Goal: Information Seeking & Learning: Learn about a topic

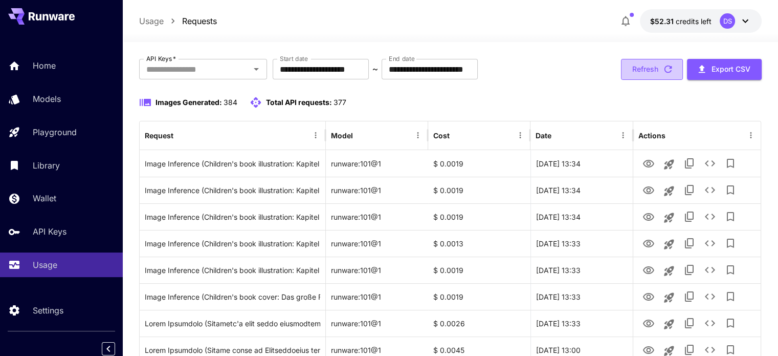
click at [653, 63] on button "Refresh" at bounding box center [652, 69] width 62 height 21
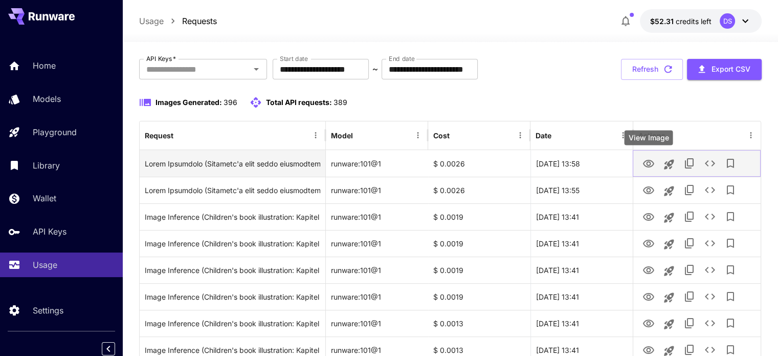
click at [652, 163] on icon "View Image" at bounding box center [649, 164] width 12 height 12
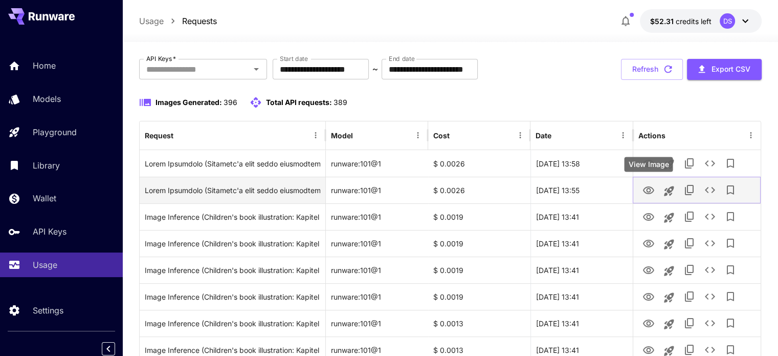
click at [652, 188] on icon "View Image" at bounding box center [649, 190] width 12 height 12
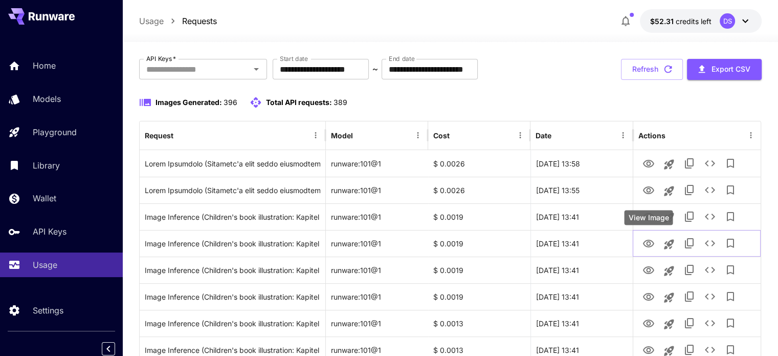
click at [649, 220] on div "View Image" at bounding box center [648, 217] width 49 height 15
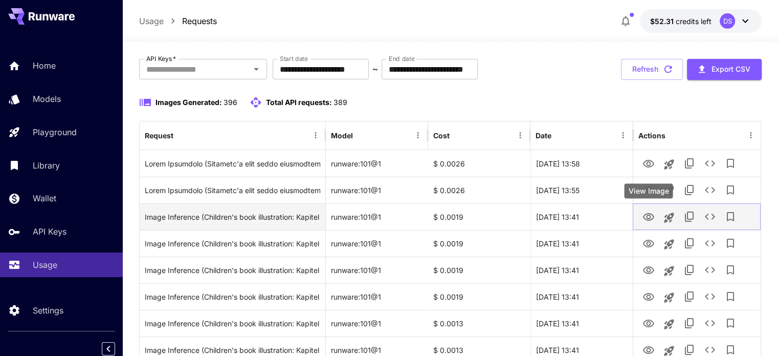
click at [647, 215] on icon "View Image" at bounding box center [648, 217] width 11 height 8
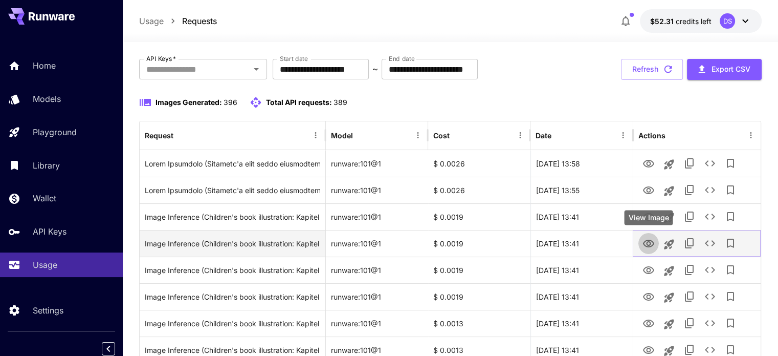
click at [647, 242] on icon "View Image" at bounding box center [648, 244] width 11 height 8
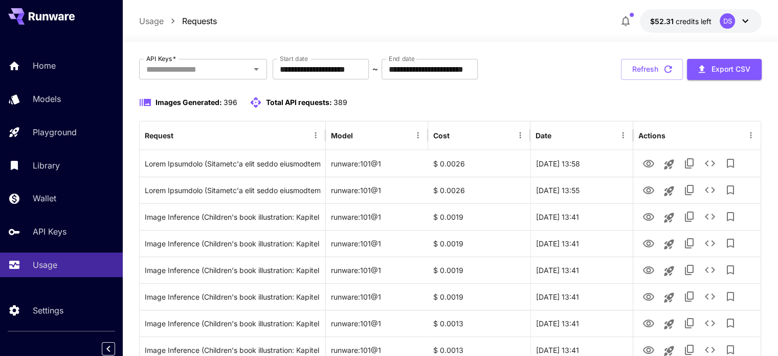
drag, startPoint x: 672, startPoint y: 68, endPoint x: 663, endPoint y: 76, distance: 11.6
click at [672, 68] on icon "button" at bounding box center [668, 68] width 11 height 11
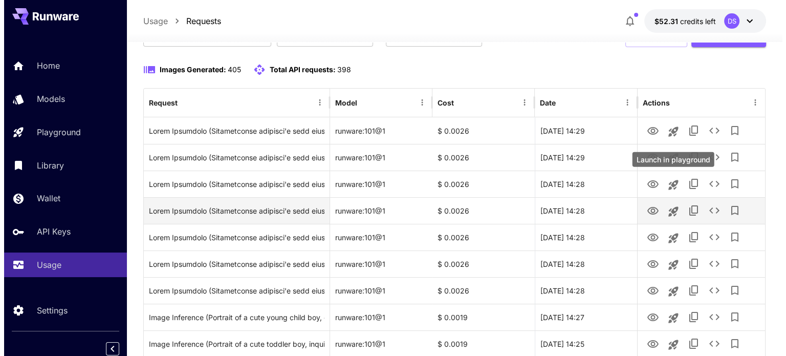
scroll to position [102, 0]
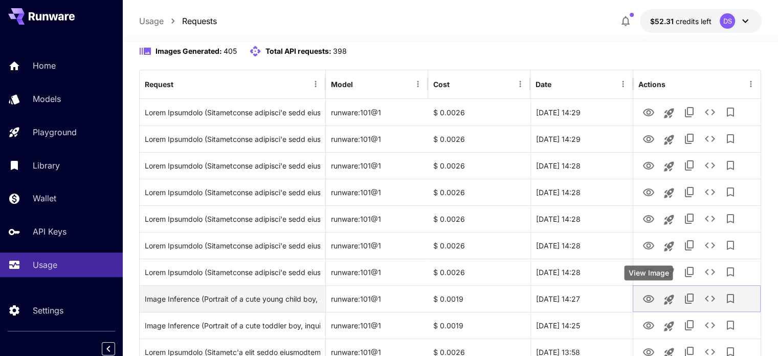
click at [649, 297] on icon "View Image" at bounding box center [648, 299] width 11 height 8
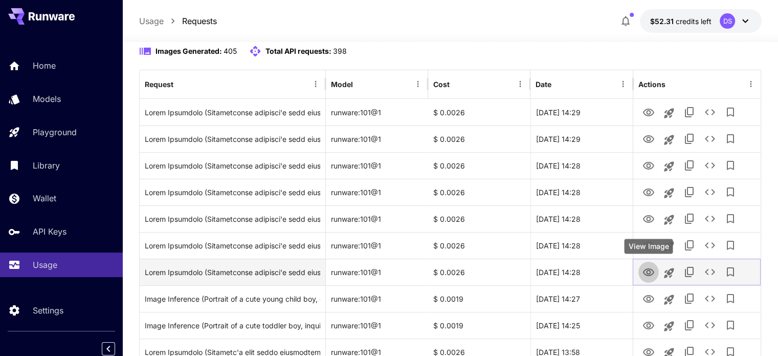
click at [644, 272] on icon "View Image" at bounding box center [649, 272] width 12 height 12
click at [713, 271] on icon "See details" at bounding box center [710, 272] width 10 height 6
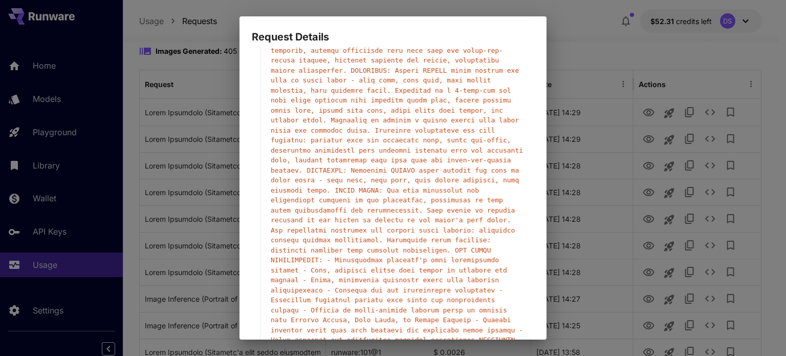
scroll to position [307, 0]
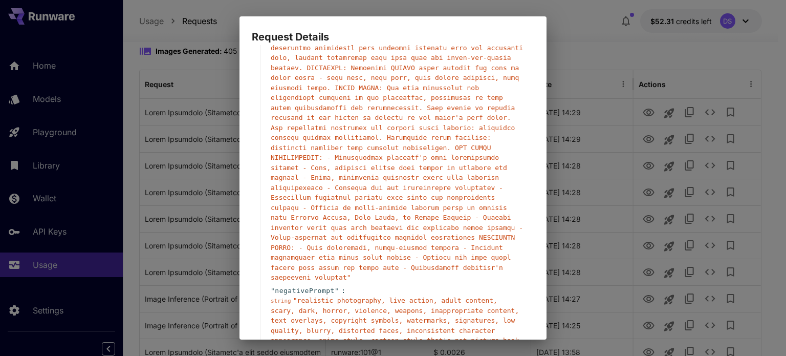
click at [582, 91] on div "Request Details { 13 item s " taskType " : string " imageInference " " taskUUID…" at bounding box center [393, 178] width 786 height 356
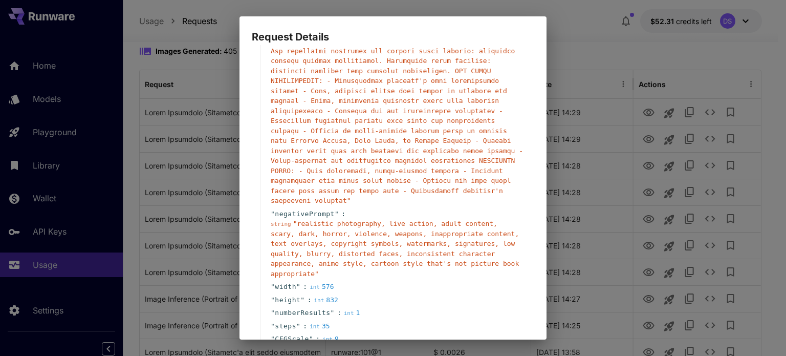
scroll to position [434, 0]
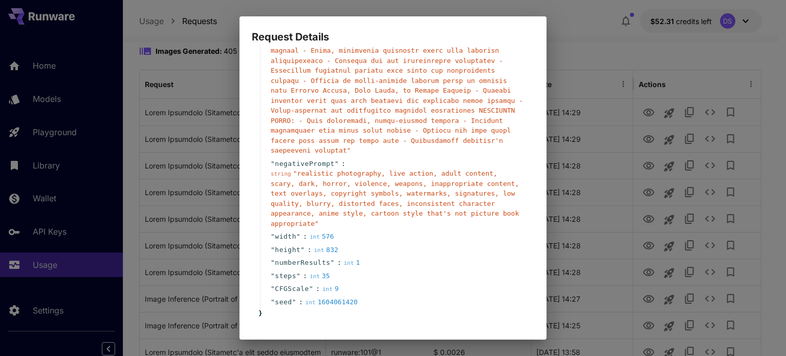
click at [511, 341] on button "Cancel" at bounding box center [511, 351] width 46 height 21
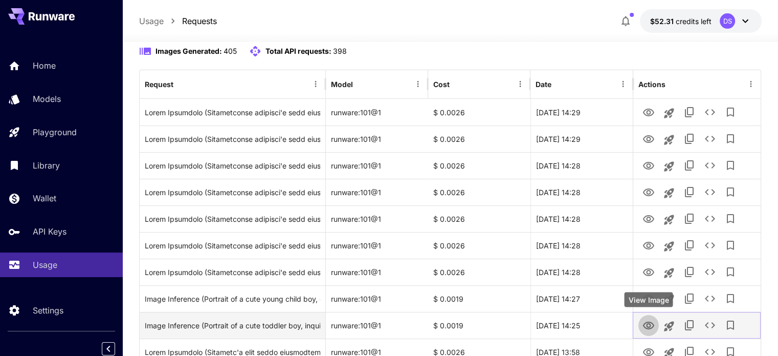
click at [651, 323] on icon "View Image" at bounding box center [649, 325] width 12 height 12
click at [704, 323] on icon "See details" at bounding box center [710, 325] width 12 height 12
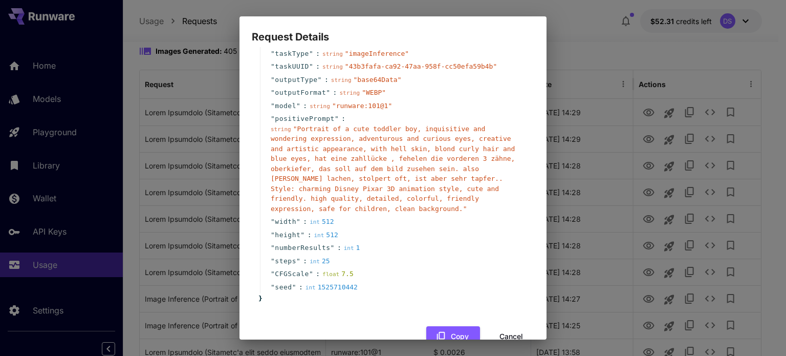
scroll to position [0, 0]
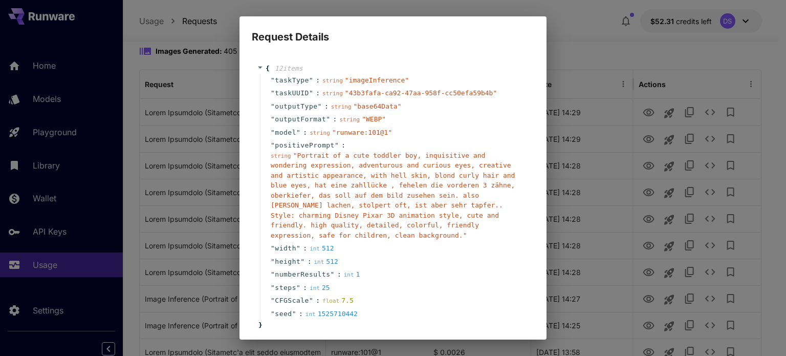
click at [569, 55] on div "Request Details { 12 item s " taskType " : string " imageInference " " taskUUID…" at bounding box center [393, 178] width 786 height 356
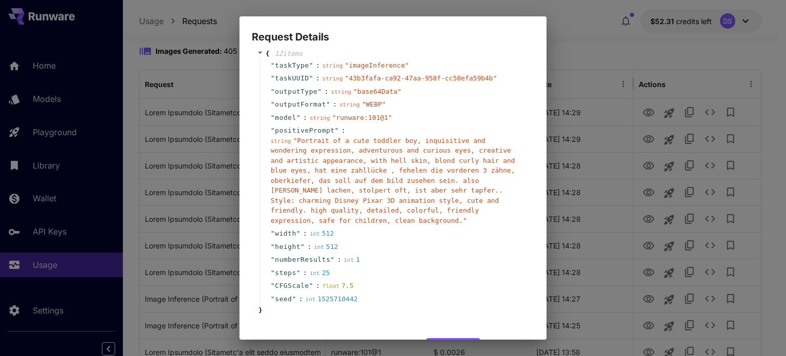
scroll to position [42, 0]
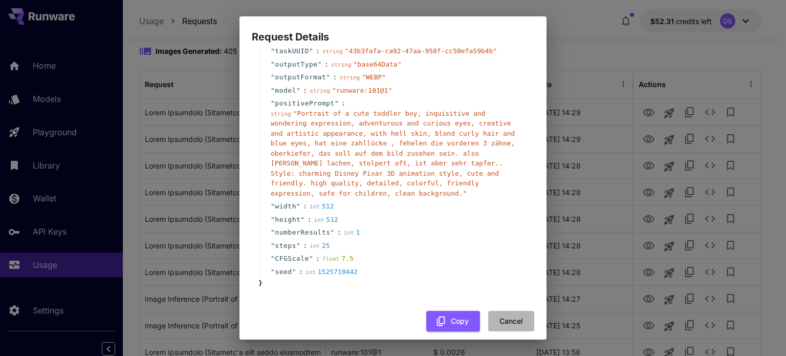
click at [506, 311] on button "Cancel" at bounding box center [511, 321] width 46 height 21
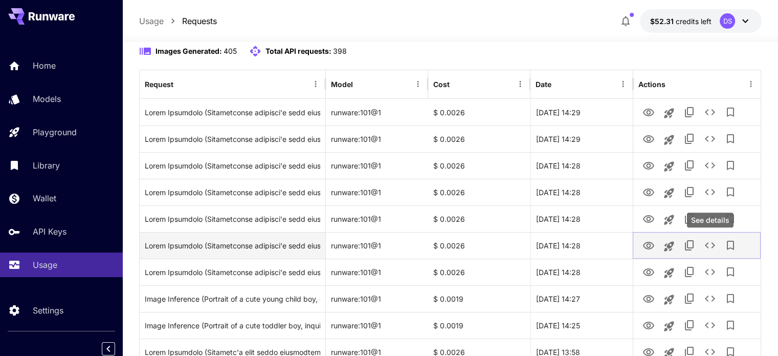
click at [710, 248] on icon "See details" at bounding box center [710, 245] width 12 height 12
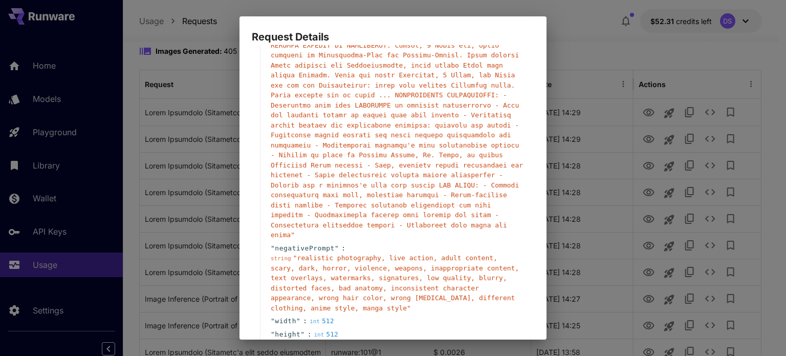
scroll to position [504, 0]
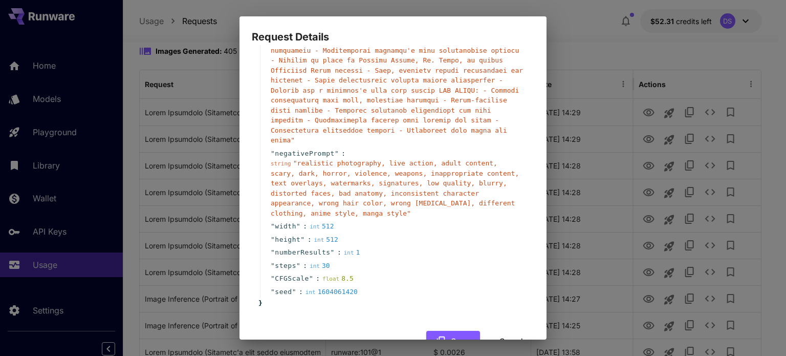
click at [317, 148] on span "negativePrompt" at bounding box center [305, 153] width 60 height 10
click at [319, 148] on span "negativePrompt" at bounding box center [305, 153] width 60 height 10
click at [311, 159] on span "" realistic photography, live action, adult content, scary, dark, horror, viole…" at bounding box center [395, 188] width 248 height 58
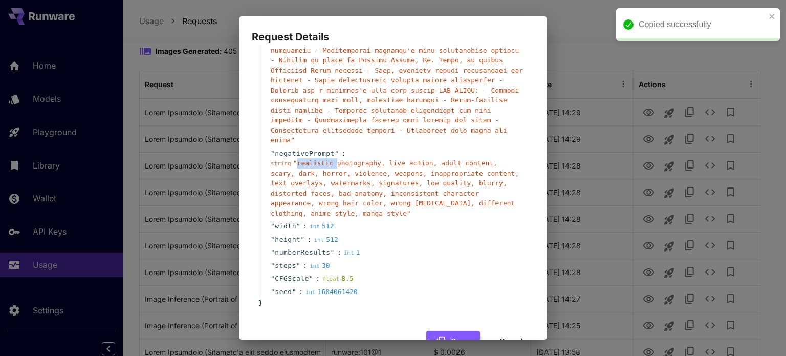
drag, startPoint x: 311, startPoint y: 130, endPoint x: 282, endPoint y: 133, distance: 28.8
click at [311, 159] on span "" realistic photography, live action, adult content, scary, dark, horror, viole…" at bounding box center [395, 188] width 248 height 58
click at [282, 160] on span "string" at bounding box center [281, 163] width 20 height 7
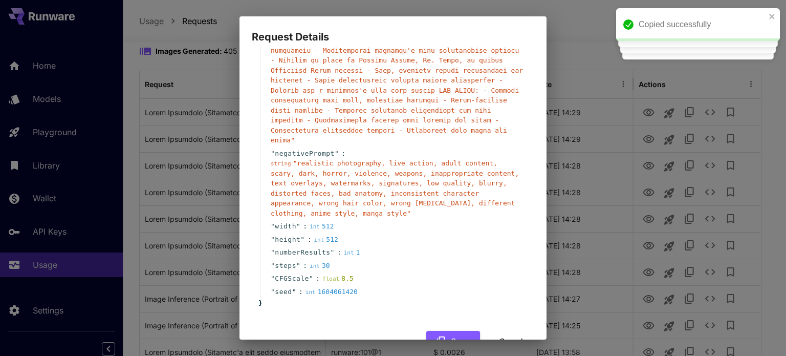
click at [340, 159] on span "" realistic photography, live action, adult content, scary, dark, horror, viole…" at bounding box center [395, 188] width 248 height 58
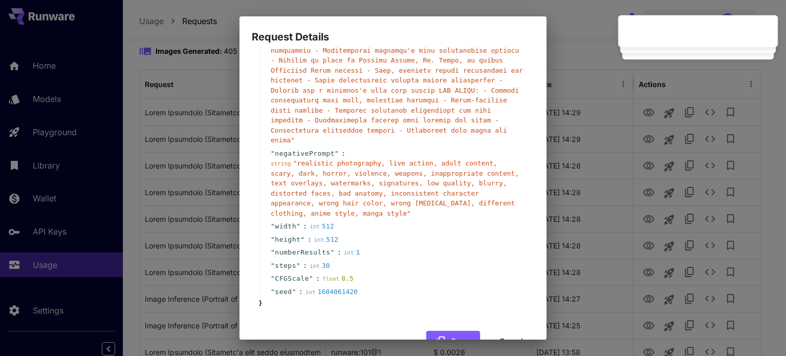
click at [573, 26] on div "Request Details { 13 item s " taskType " : string " imageInference " " taskUUID…" at bounding box center [393, 178] width 786 height 356
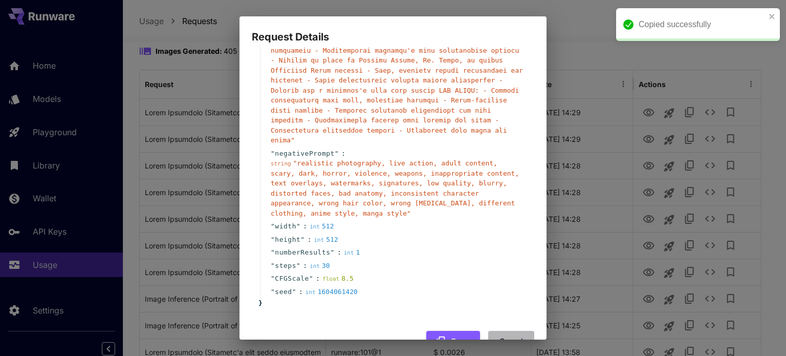
click at [505, 331] on button "Cancel" at bounding box center [511, 341] width 46 height 21
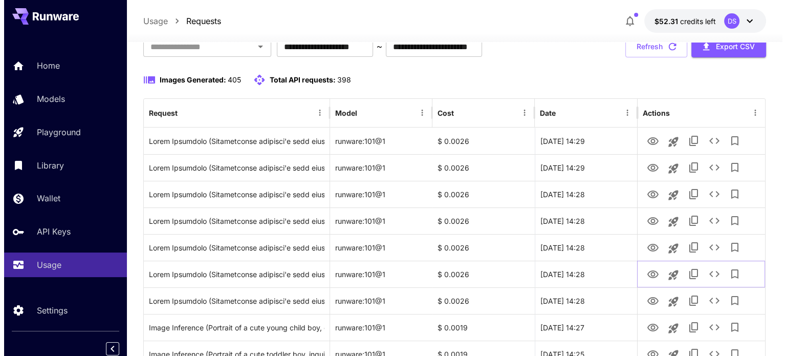
scroll to position [51, 0]
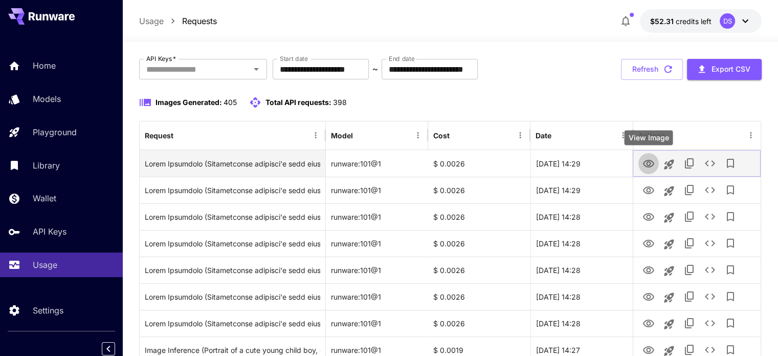
click at [650, 160] on icon "View Image" at bounding box center [648, 164] width 11 height 8
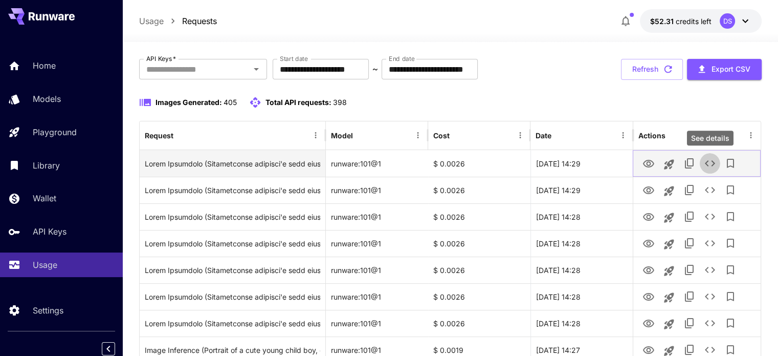
click at [710, 162] on icon "See details" at bounding box center [710, 163] width 12 height 12
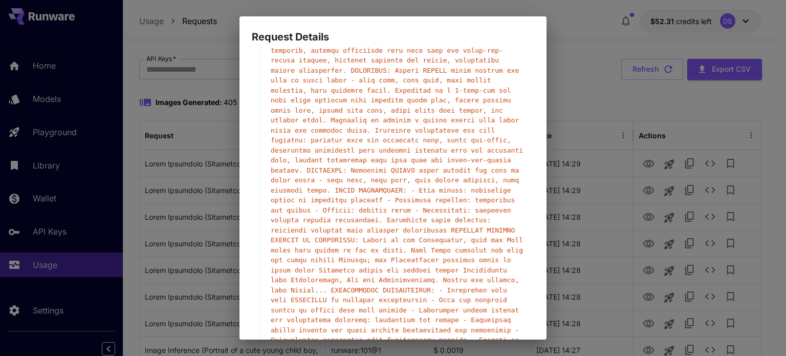
scroll to position [256, 0]
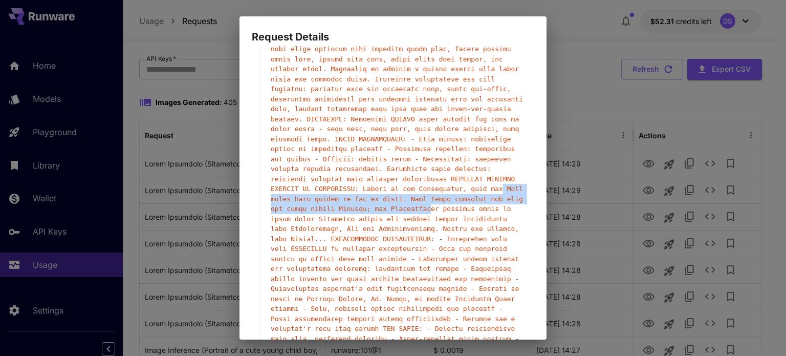
drag, startPoint x: 301, startPoint y: 178, endPoint x: 481, endPoint y: 186, distance: 180.3
click at [481, 186] on span "" "" at bounding box center [397, 134] width 252 height 477
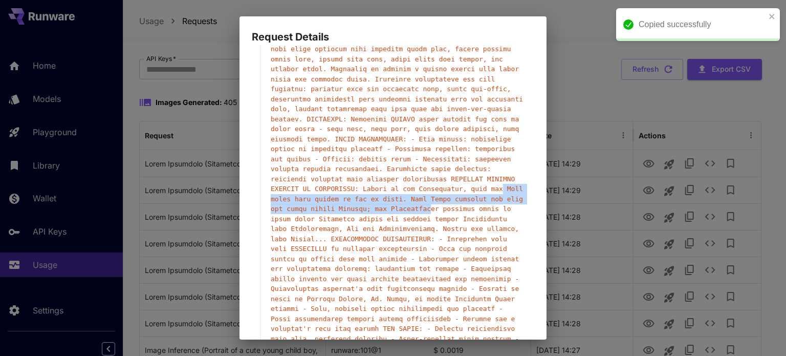
click at [336, 186] on span "" "" at bounding box center [397, 134] width 252 height 477
click at [409, 188] on span "" "" at bounding box center [397, 134] width 252 height 477
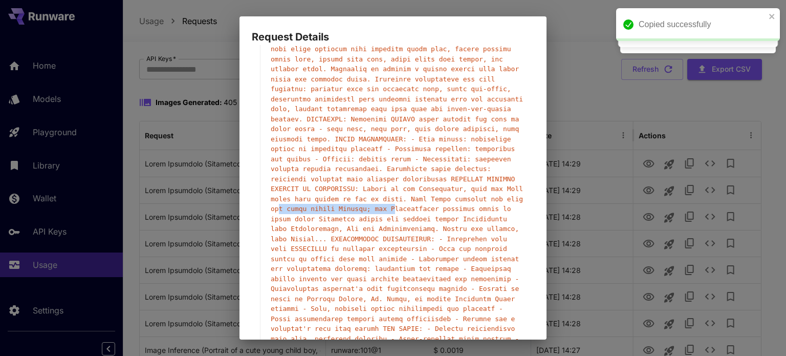
drag, startPoint x: 449, startPoint y: 189, endPoint x: 344, endPoint y: 189, distance: 104.4
click at [344, 189] on span "" "" at bounding box center [397, 134] width 252 height 477
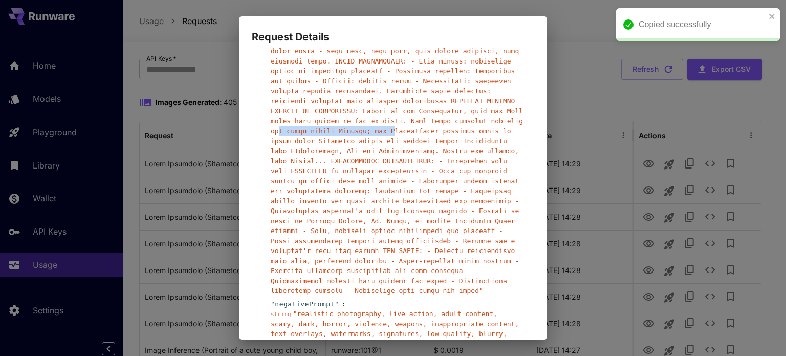
scroll to position [358, 0]
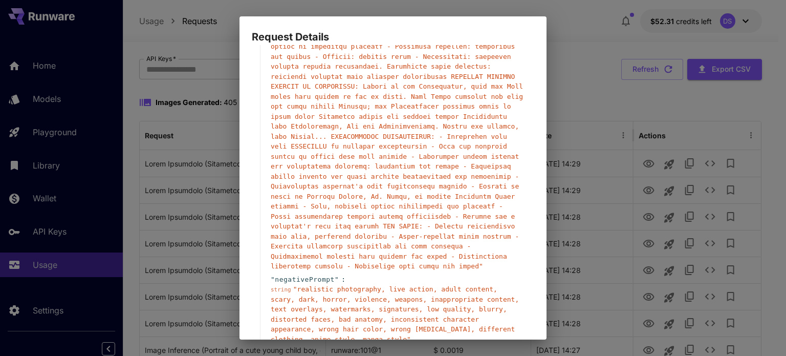
drag, startPoint x: 467, startPoint y: 165, endPoint x: 459, endPoint y: 153, distance: 14.8
drag, startPoint x: 459, startPoint y: 153, endPoint x: 352, endPoint y: 159, distance: 106.6
click at [352, 160] on div "string " "" at bounding box center [397, 31] width 253 height 479
drag, startPoint x: 681, startPoint y: 380, endPoint x: 390, endPoint y: 154, distance: 368.9
click at [388, 155] on span "" "" at bounding box center [397, 31] width 252 height 477
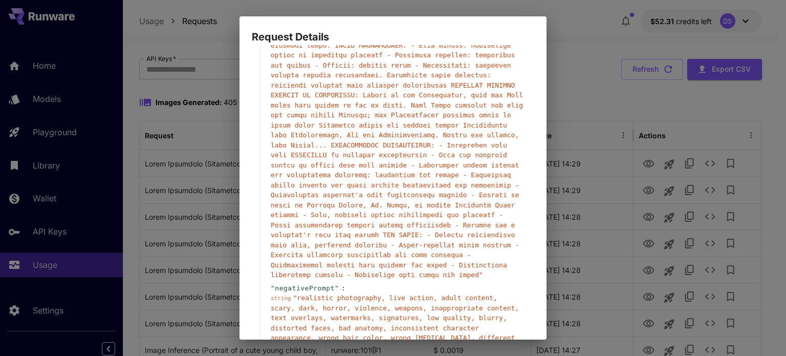
scroll to position [289, 0]
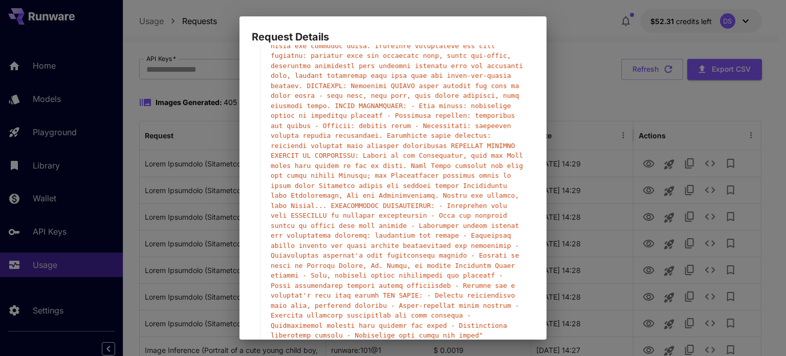
click at [622, 67] on div "Request Details { 13 item s " taskType " : string " imageInference " " taskUUID…" at bounding box center [393, 178] width 786 height 356
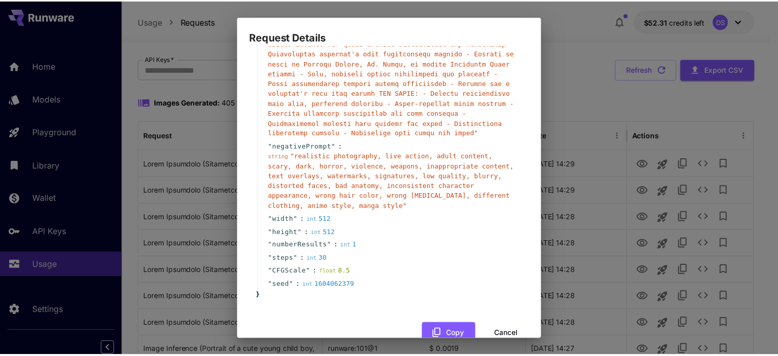
scroll to position [494, 0]
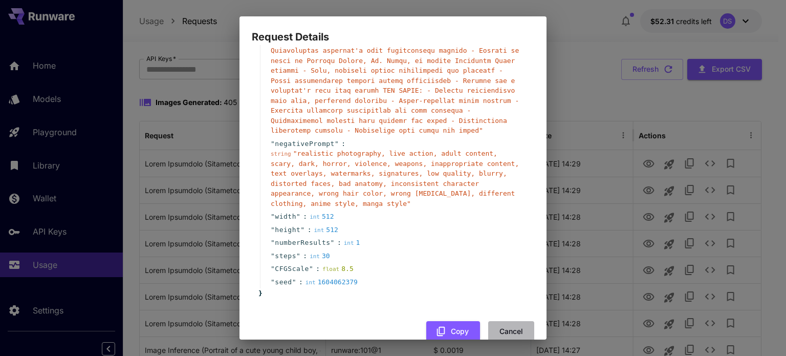
click at [510, 321] on button "Cancel" at bounding box center [511, 331] width 46 height 21
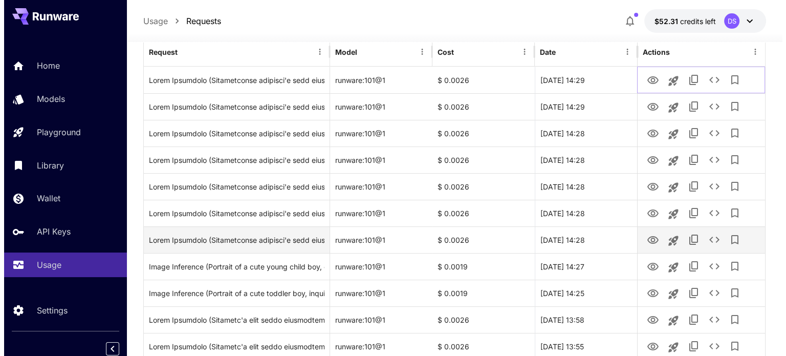
scroll to position [102, 0]
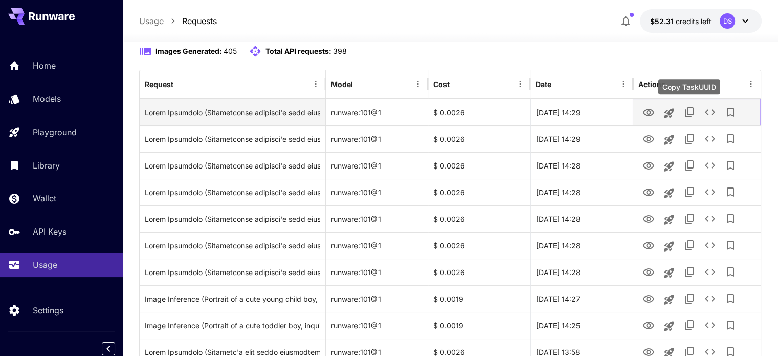
click at [690, 112] on icon "Copy TaskUUID" at bounding box center [690, 112] width 12 height 12
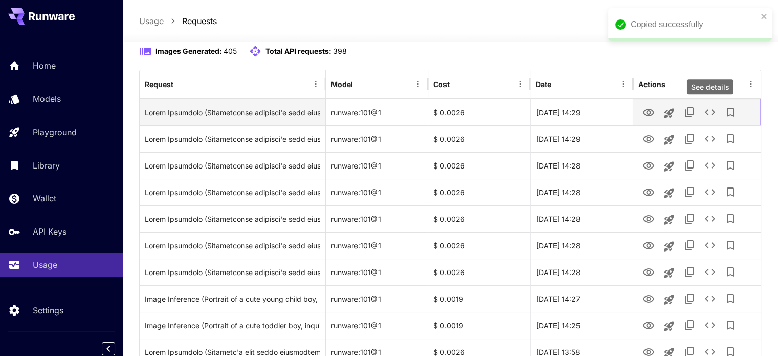
click at [712, 112] on icon "See details" at bounding box center [710, 112] width 12 height 12
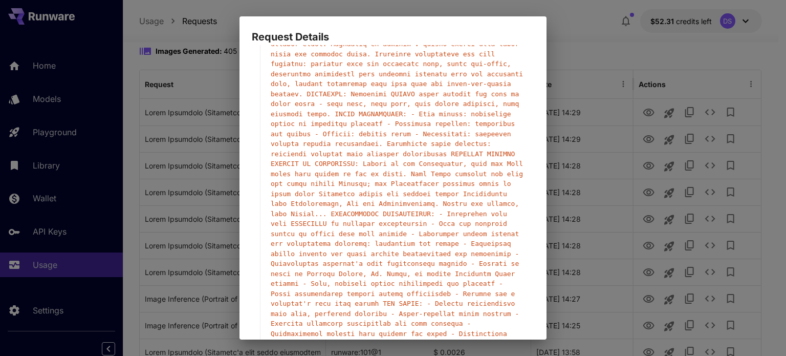
scroll to position [307, 0]
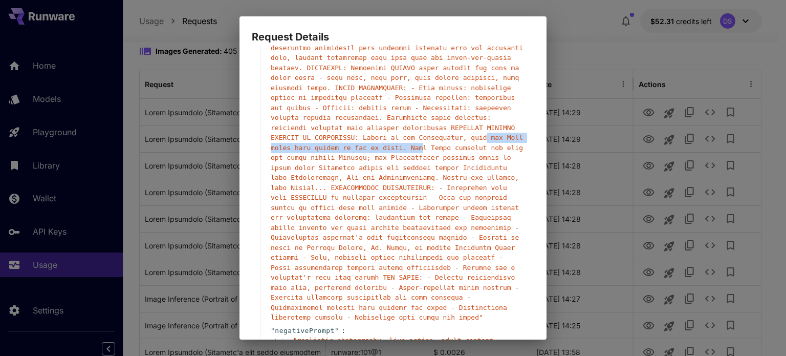
drag, startPoint x: 319, startPoint y: 129, endPoint x: 462, endPoint y: 129, distance: 142.8
click at [460, 129] on span "" "" at bounding box center [397, 82] width 252 height 477
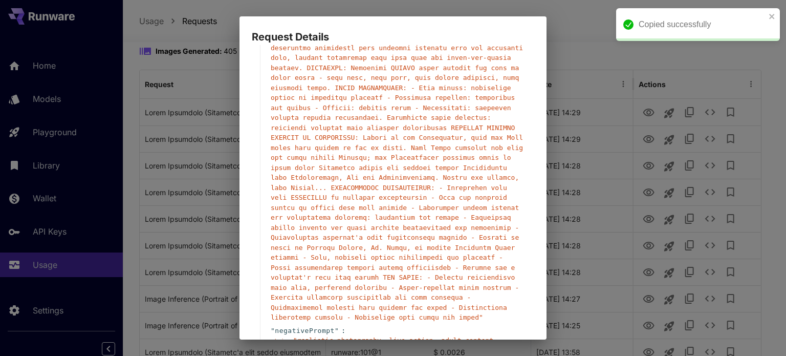
click at [463, 129] on span "" "" at bounding box center [397, 82] width 252 height 477
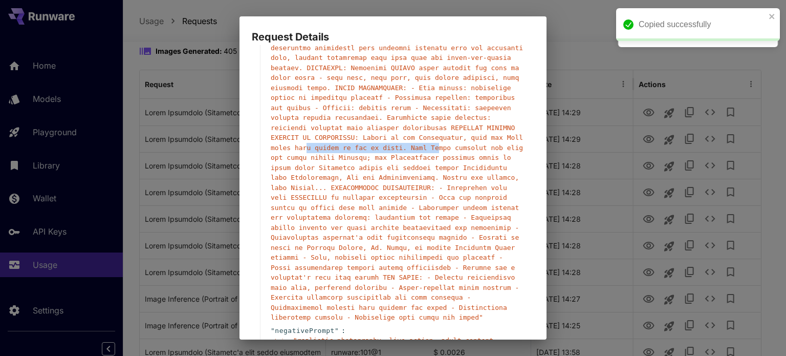
drag, startPoint x: 477, startPoint y: 130, endPoint x: 355, endPoint y: 132, distance: 122.3
click at [355, 132] on div "string " "" at bounding box center [397, 82] width 253 height 479
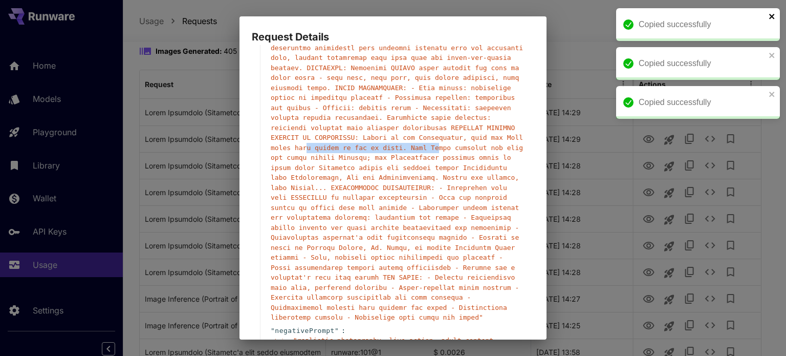
click at [772, 16] on icon "close" at bounding box center [771, 16] width 5 height 5
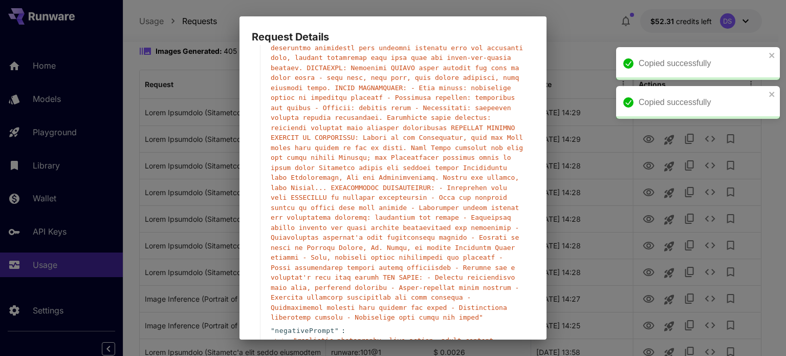
click at [774, 86] on div "Copied successfully" at bounding box center [698, 102] width 164 height 33
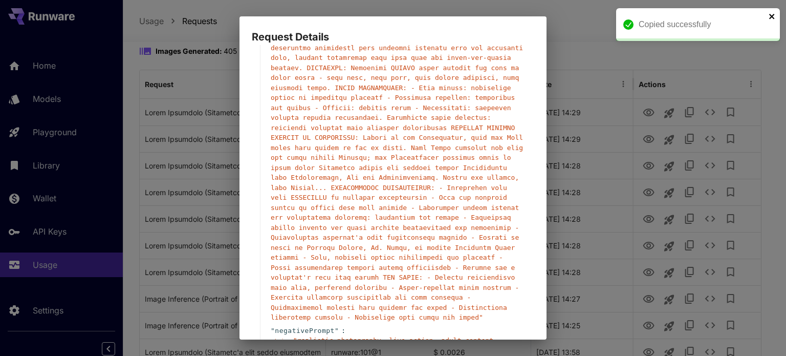
click at [774, 16] on icon "close" at bounding box center [772, 16] width 7 height 8
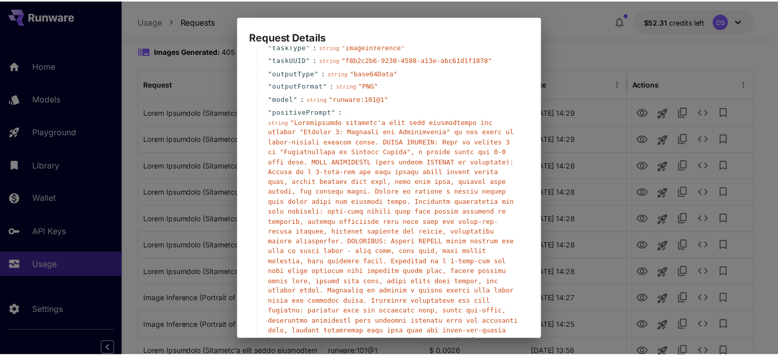
scroll to position [84, 0]
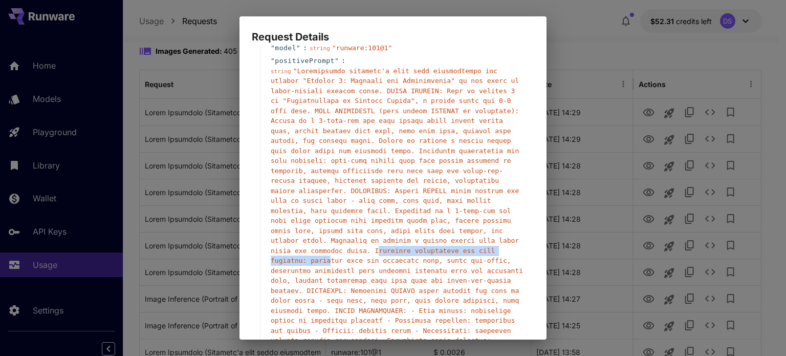
drag, startPoint x: 310, startPoint y: 241, endPoint x: 465, endPoint y: 239, distance: 154.6
click at [465, 239] on span "" "" at bounding box center [397, 305] width 252 height 477
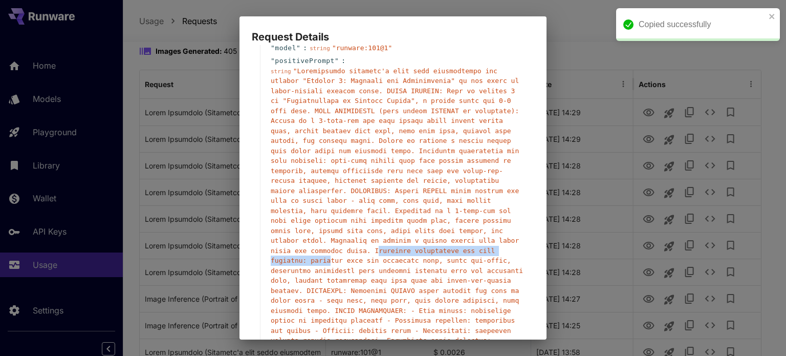
click at [449, 240] on span "" "" at bounding box center [397, 305] width 252 height 477
drag, startPoint x: 480, startPoint y: 240, endPoint x: 348, endPoint y: 245, distance: 132.7
click at [349, 245] on div "string " "" at bounding box center [397, 305] width 253 height 479
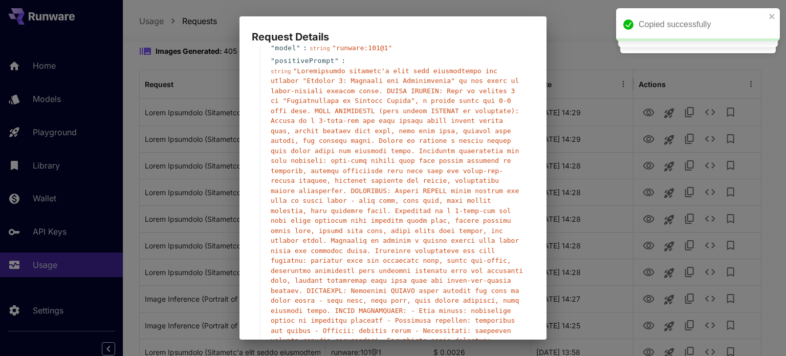
click at [571, 41] on div "Request Details { 13 item s " taskType " : string " imageInference " " taskUUID…" at bounding box center [393, 178] width 786 height 356
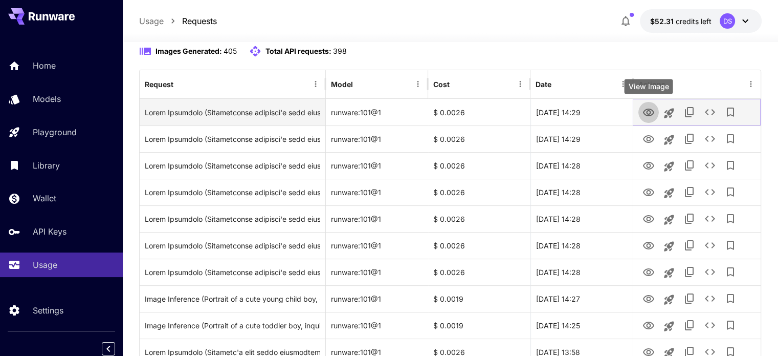
click at [652, 114] on icon "View Image" at bounding box center [649, 112] width 12 height 12
